Goal: Task Accomplishment & Management: Manage account settings

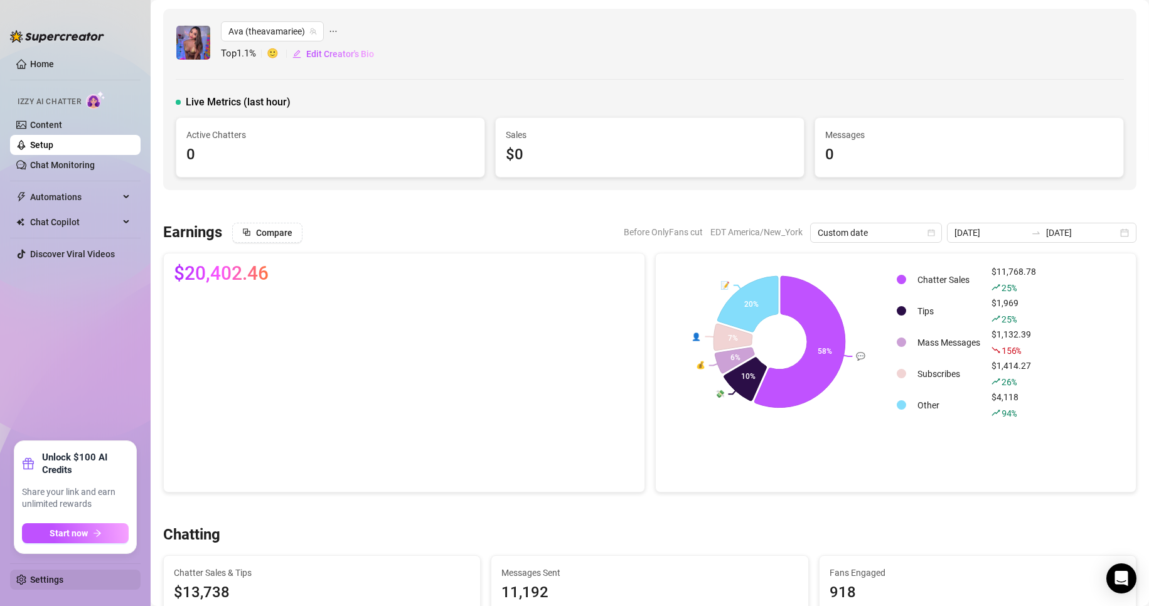
click at [61, 575] on link "Settings" at bounding box center [46, 580] width 33 height 10
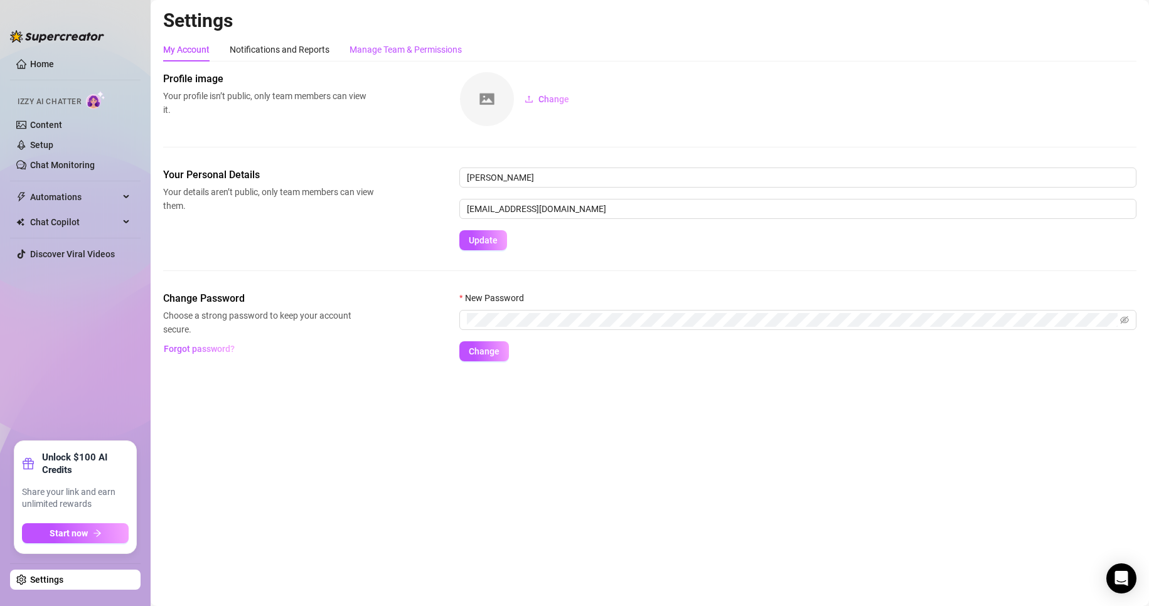
click at [412, 45] on div "Manage Team & Permissions" at bounding box center [405, 50] width 112 height 14
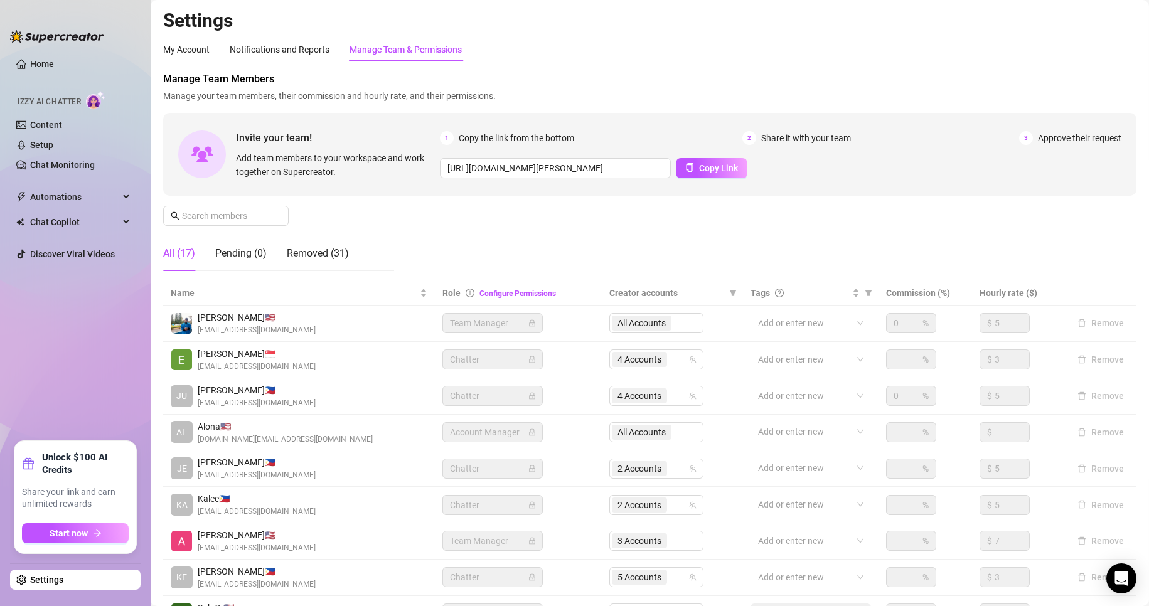
scroll to position [150, 0]
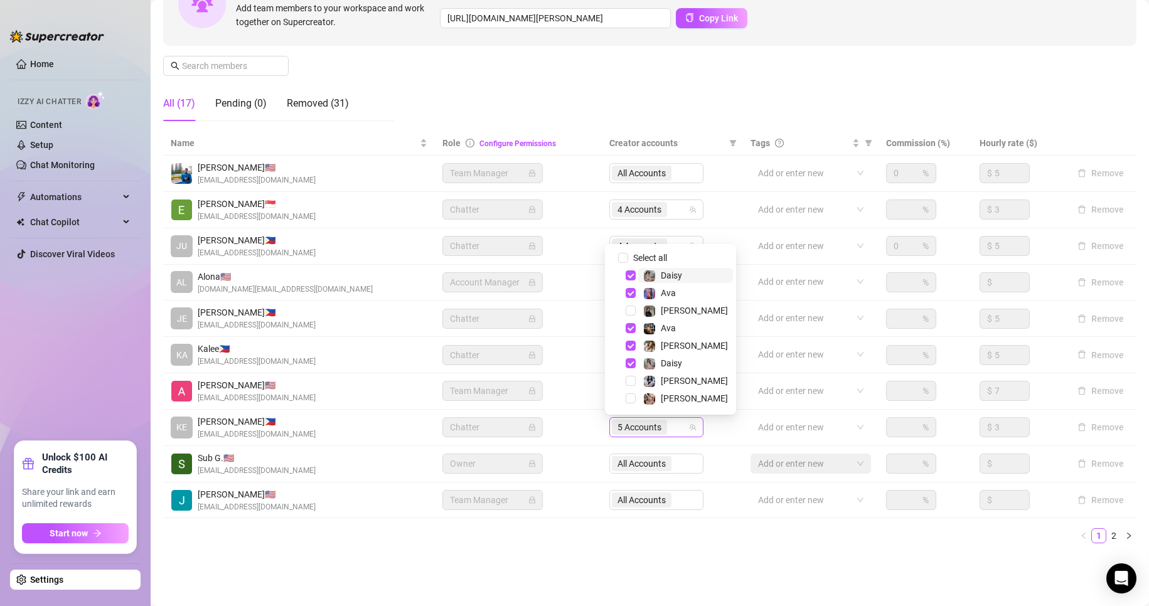
click at [630, 429] on span "5 Accounts" at bounding box center [639, 427] width 44 height 14
click at [629, 274] on span "Select tree node" at bounding box center [631, 275] width 10 height 10
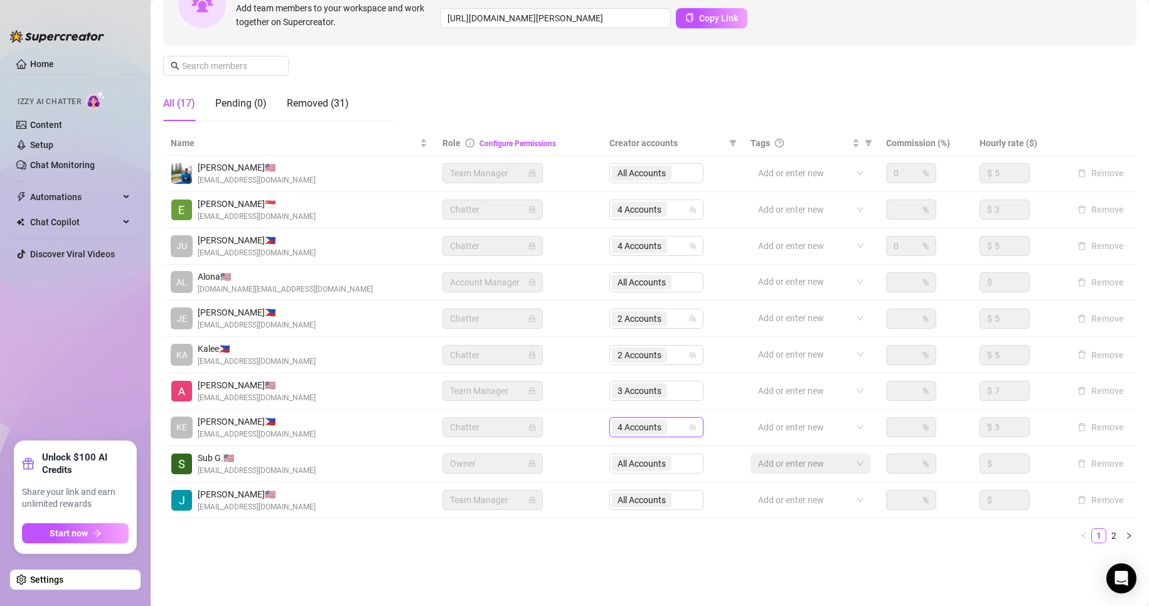
click at [473, 553] on div "Name Role Configure Permissions Creator accounts Tags Commission (%) Hourly rat…" at bounding box center [649, 342] width 973 height 422
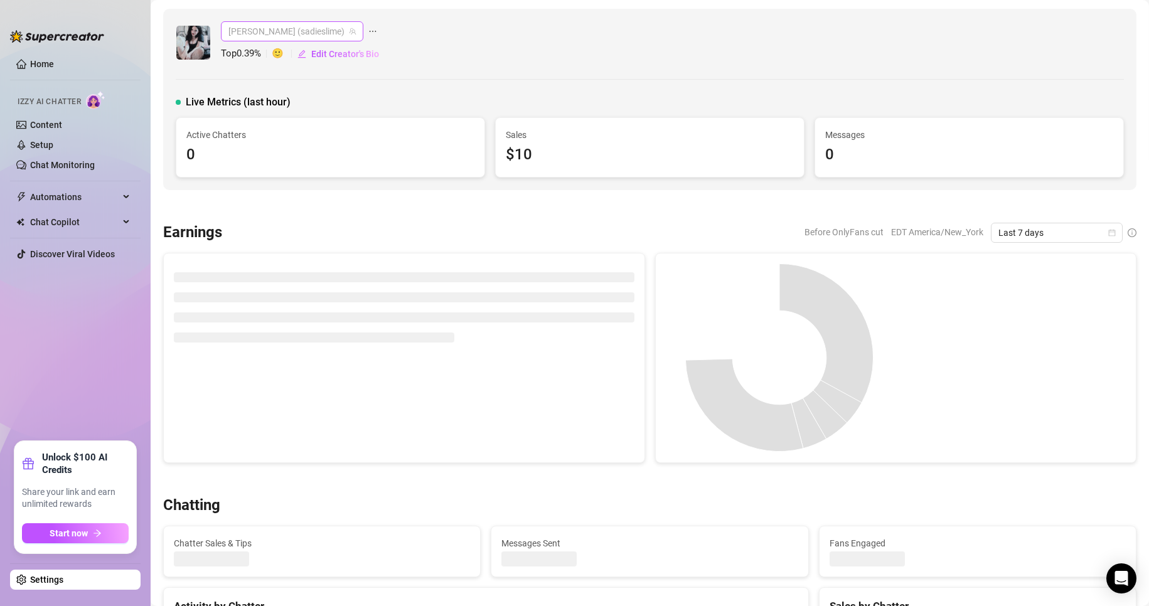
click at [300, 30] on span "[PERSON_NAME] (sadieslime)" at bounding box center [291, 31] width 127 height 19
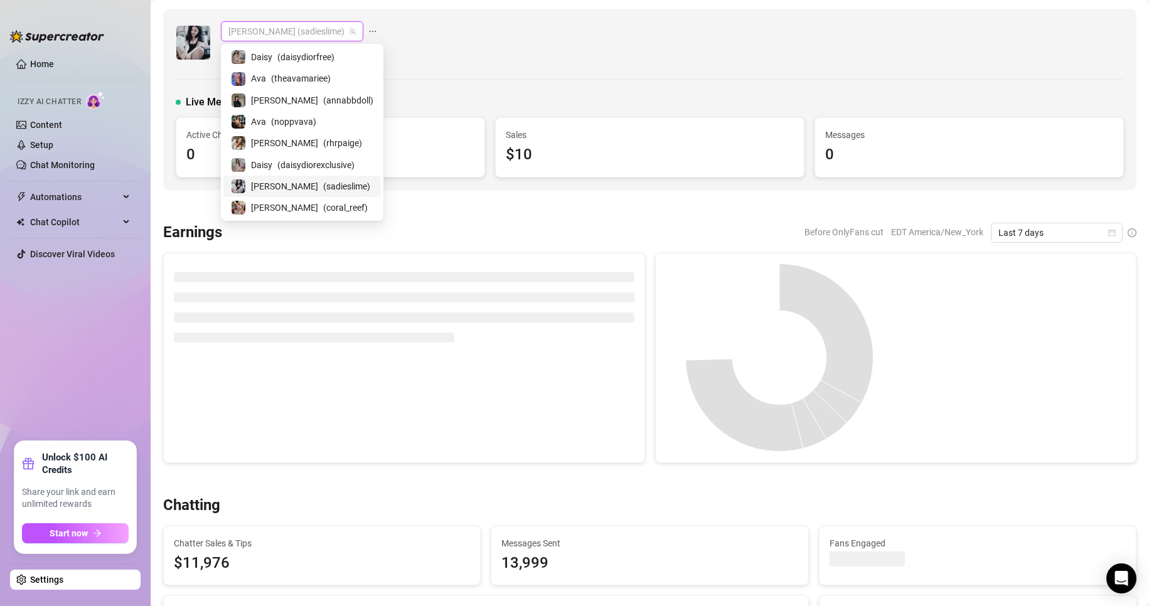
click at [323, 180] on span "( sadieslime )" at bounding box center [346, 186] width 47 height 14
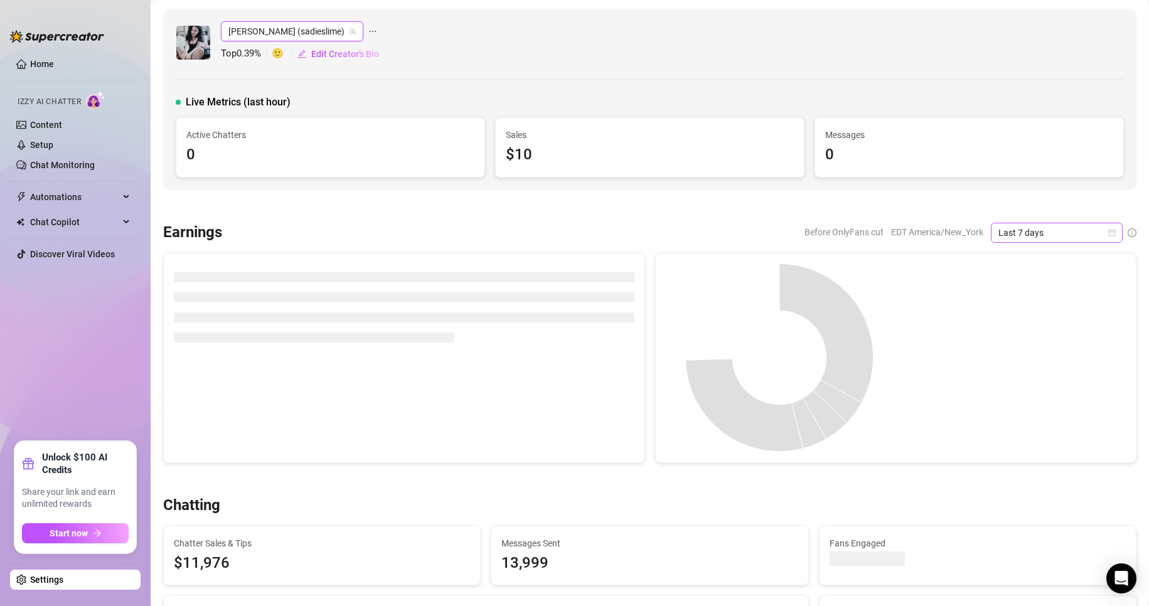
click at [1109, 235] on icon "calendar" at bounding box center [1112, 232] width 7 height 7
click at [1023, 338] on div "Custom date" at bounding box center [1046, 338] width 112 height 14
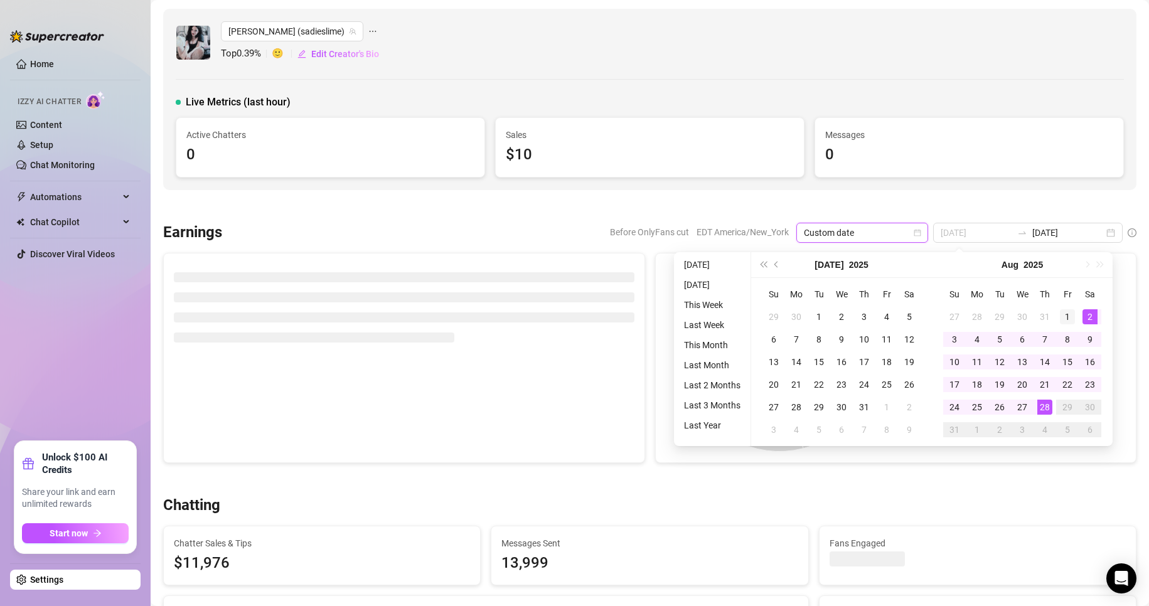
type input "[DATE]"
click at [1068, 315] on div "1" at bounding box center [1067, 316] width 15 height 15
type input "2025-08-28"
click at [1038, 400] on div "28" at bounding box center [1044, 407] width 15 height 15
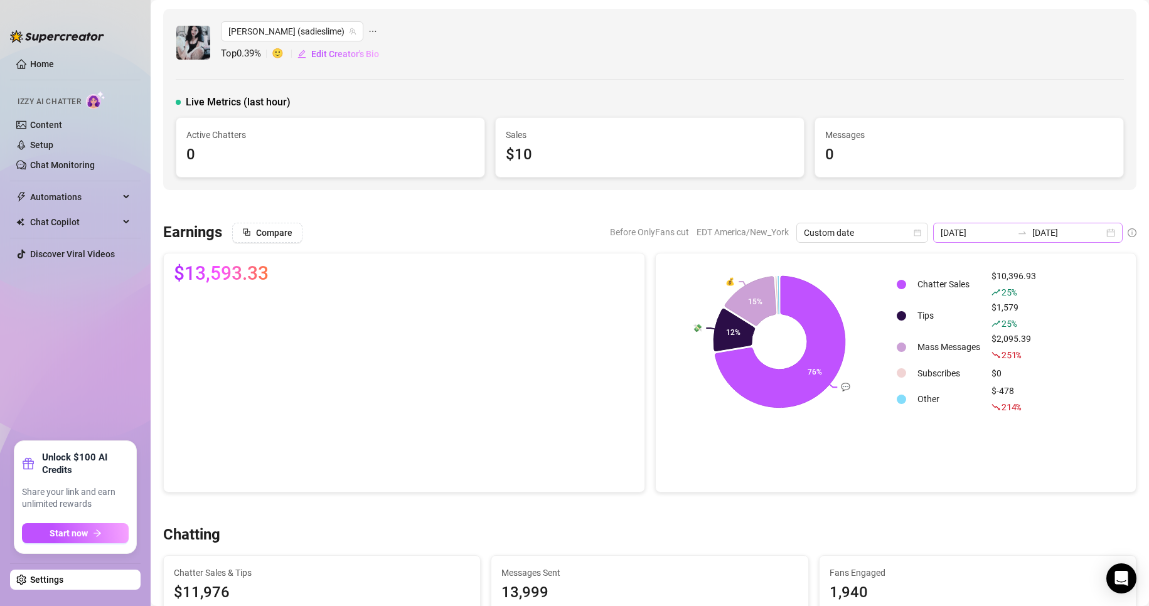
click at [1099, 232] on div "2025-08-21 2025-08-28" at bounding box center [1027, 233] width 189 height 20
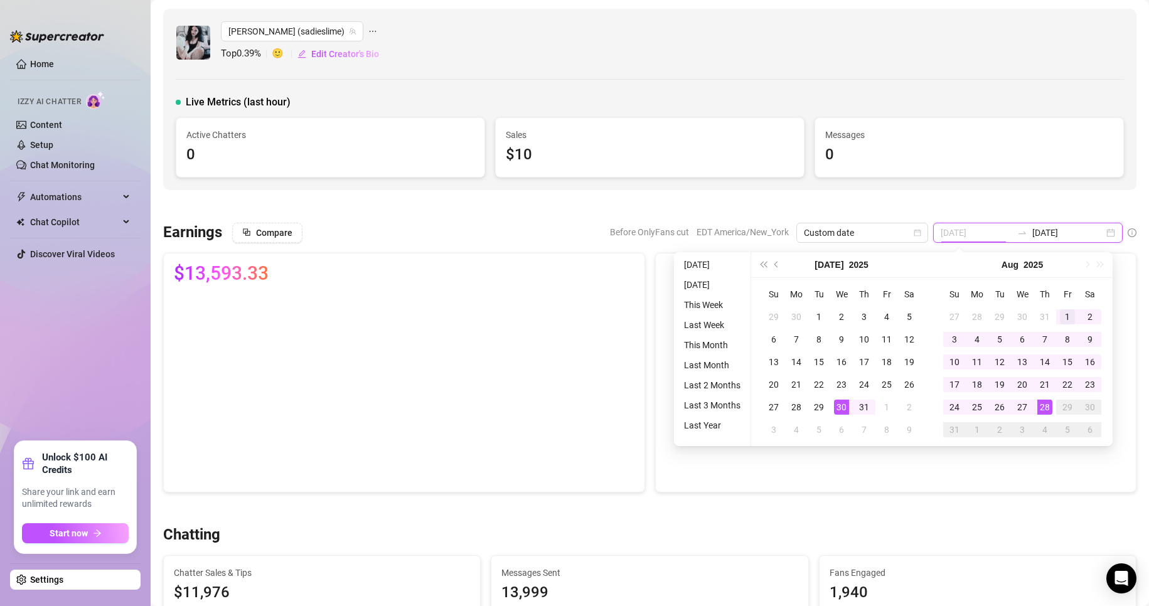
type input "[DATE]"
click at [1065, 316] on div "1" at bounding box center [1067, 316] width 15 height 15
type input "2025-08-28"
click at [1040, 406] on div "28" at bounding box center [1044, 407] width 15 height 15
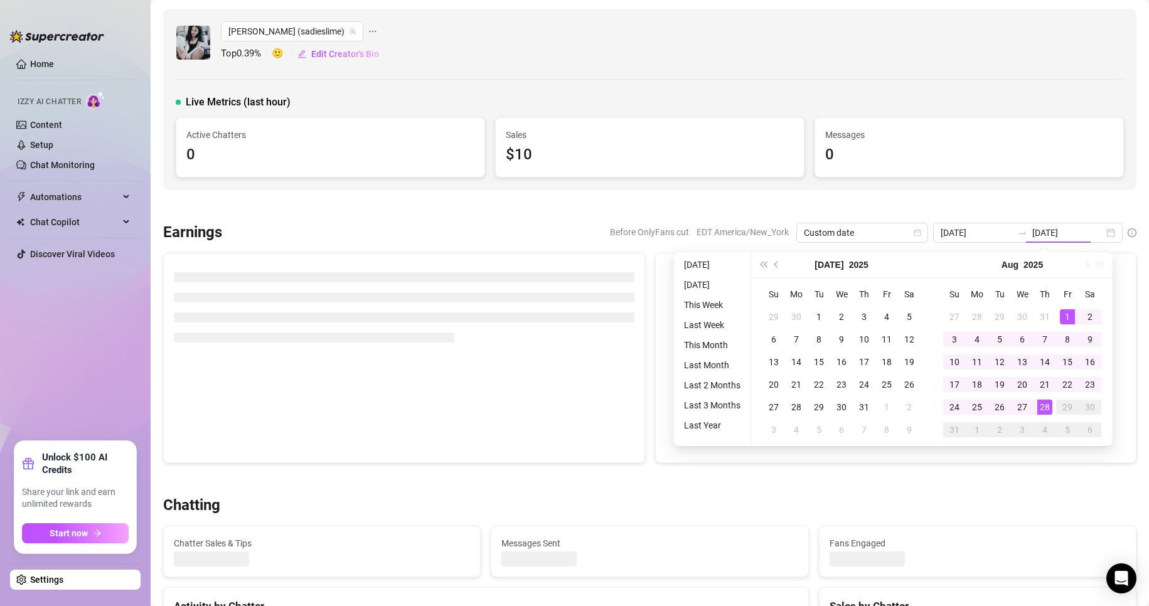
type input "[DATE]"
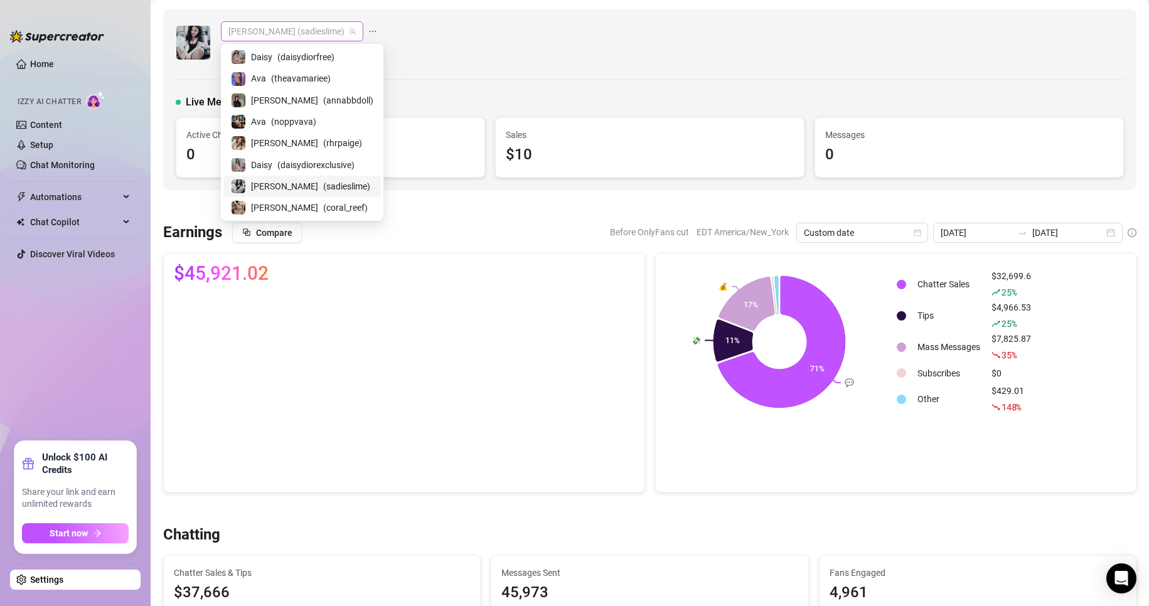
click at [292, 26] on span "[PERSON_NAME] (sadieslime)" at bounding box center [291, 31] width 127 height 19
click at [323, 207] on span "( coral_reef )" at bounding box center [345, 208] width 45 height 14
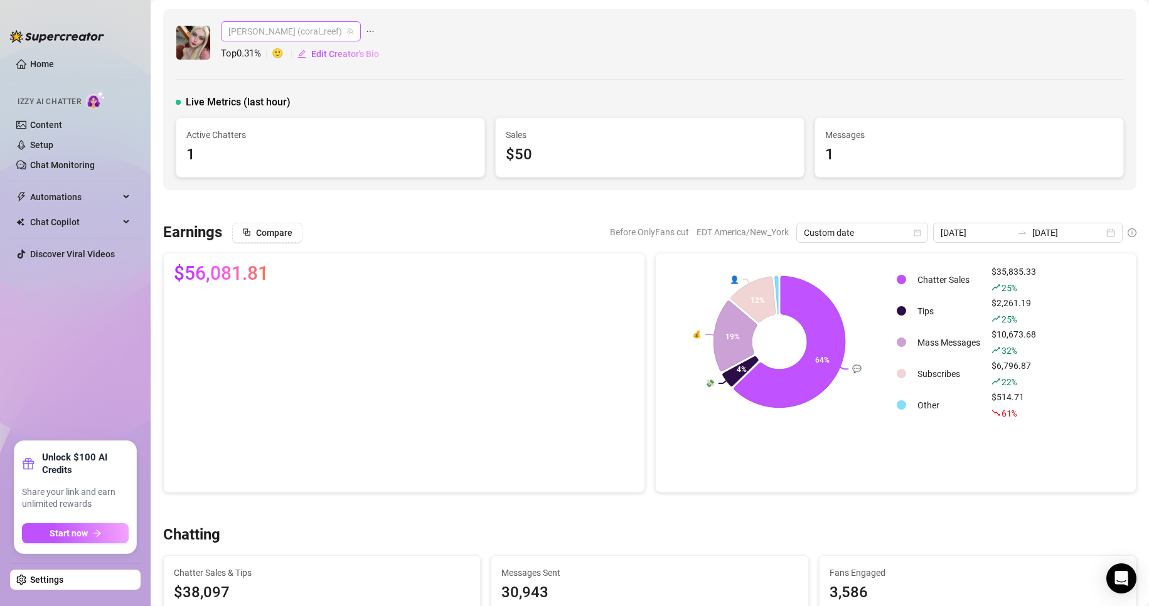
click at [255, 31] on span "Anna (coral_reef)" at bounding box center [290, 31] width 125 height 19
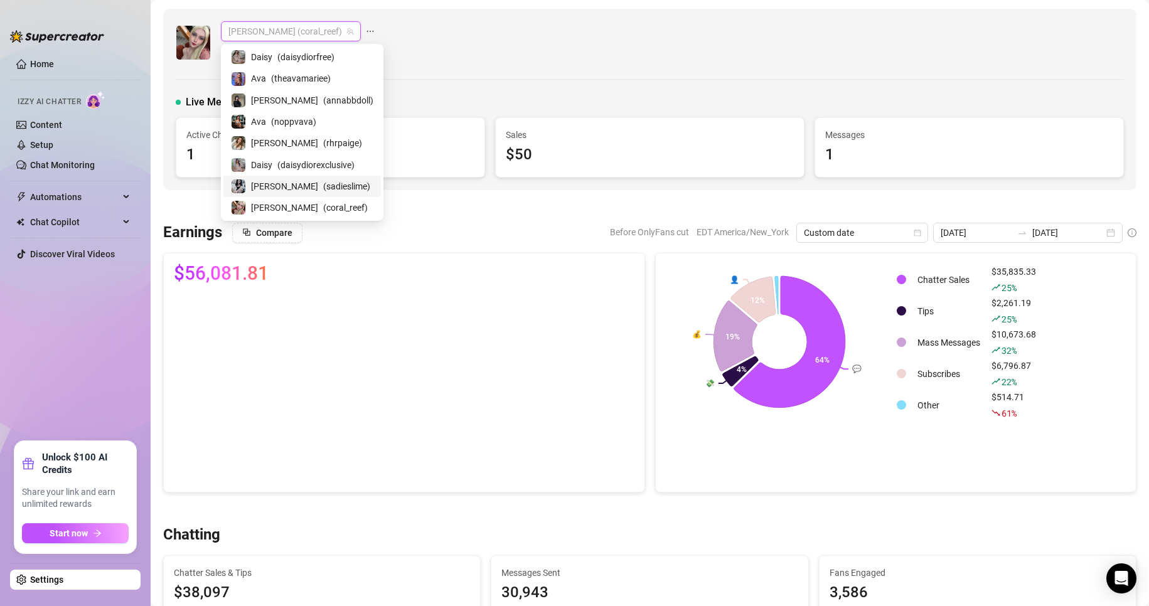
click at [257, 192] on div "Sadie ( sadieslime )" at bounding box center [302, 186] width 142 height 15
